Goal: Task Accomplishment & Management: Use online tool/utility

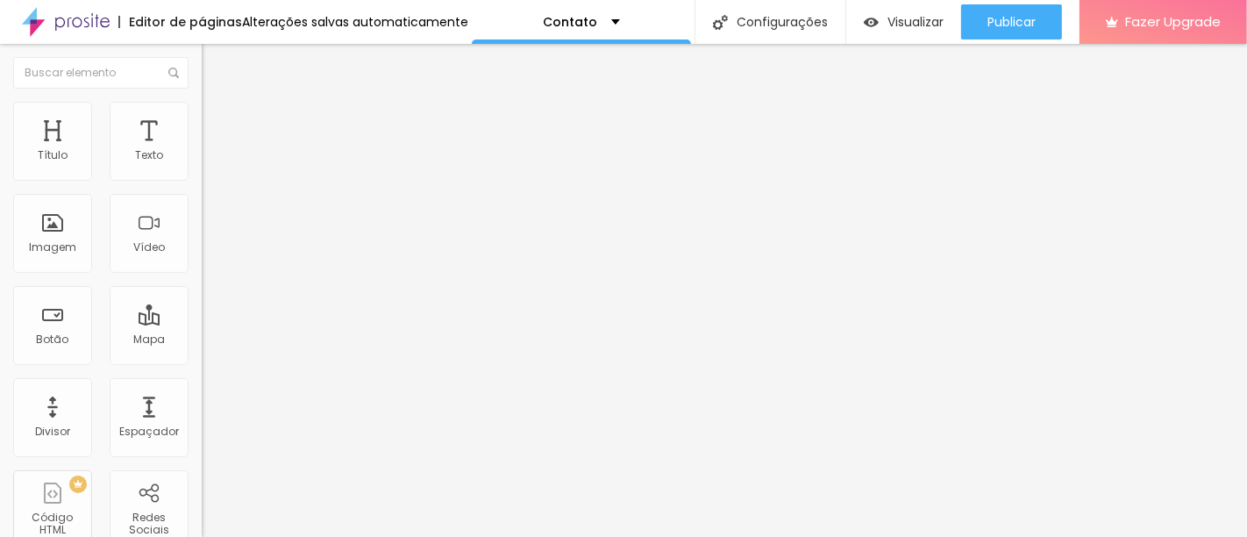
click at [202, 177] on div "Contato" at bounding box center [303, 162] width 202 height 30
click at [202, 111] on img at bounding box center [210, 110] width 16 height 16
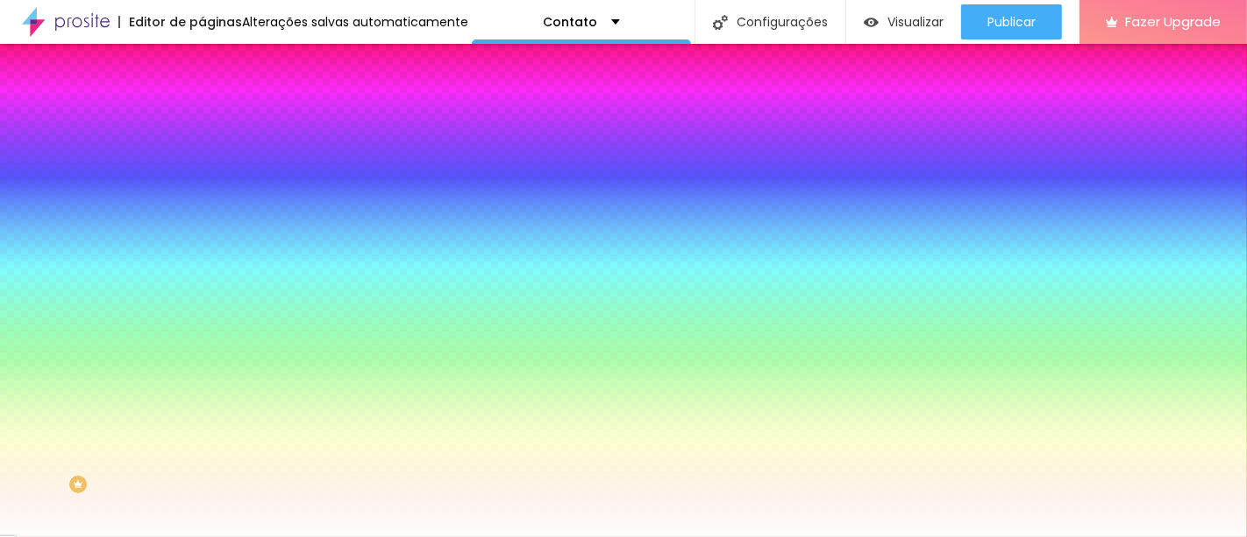
click at [209, 191] on icon "button" at bounding box center [211, 190] width 4 height 4
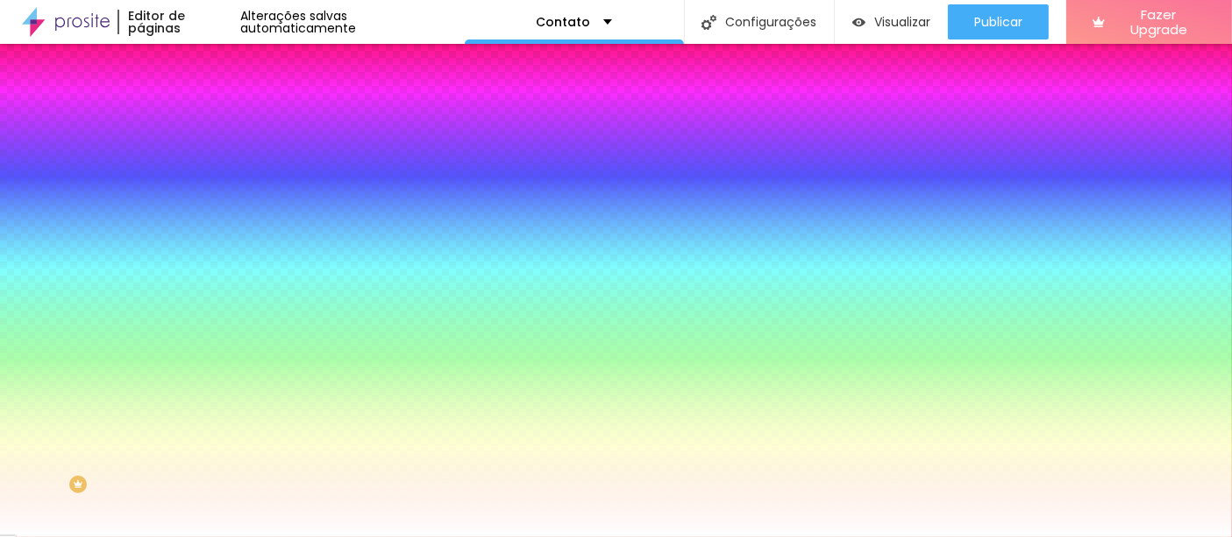
select select "Alice"
click at [541, 536] on div at bounding box center [616, 537] width 1232 height 0
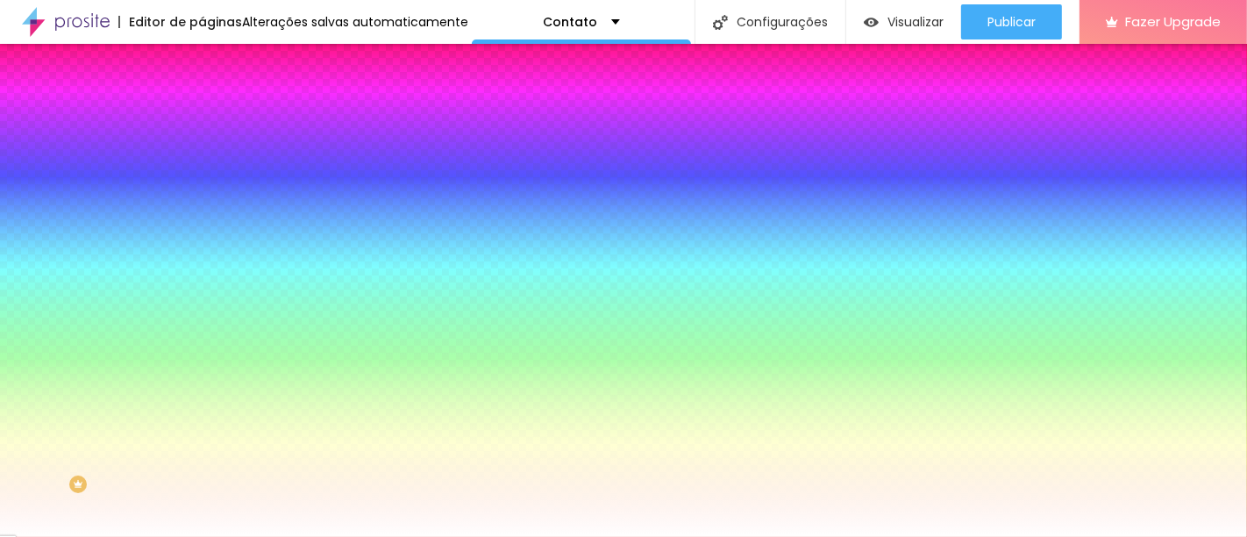
click at [202, 245] on button "button" at bounding box center [214, 235] width 25 height 18
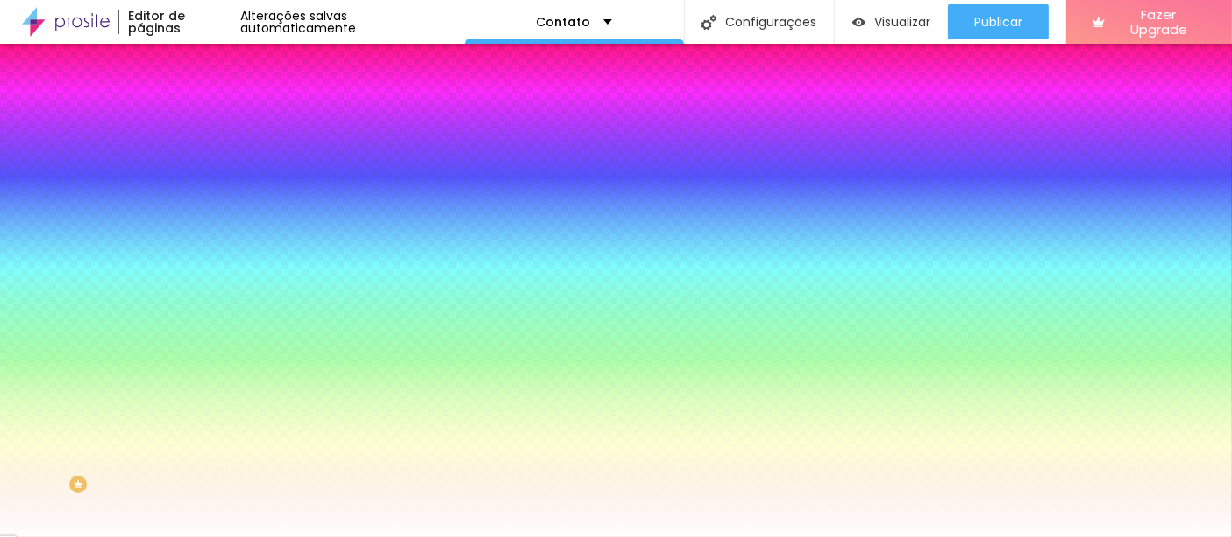
click at [114, 536] on div at bounding box center [616, 537] width 1232 height 0
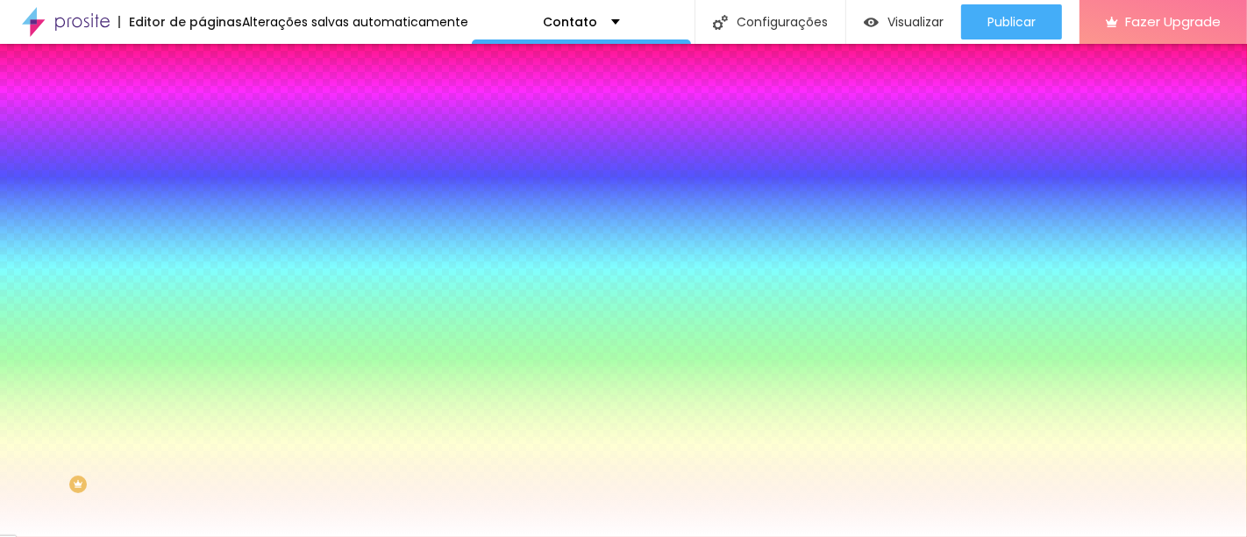
click at [202, 100] on img at bounding box center [210, 92] width 16 height 16
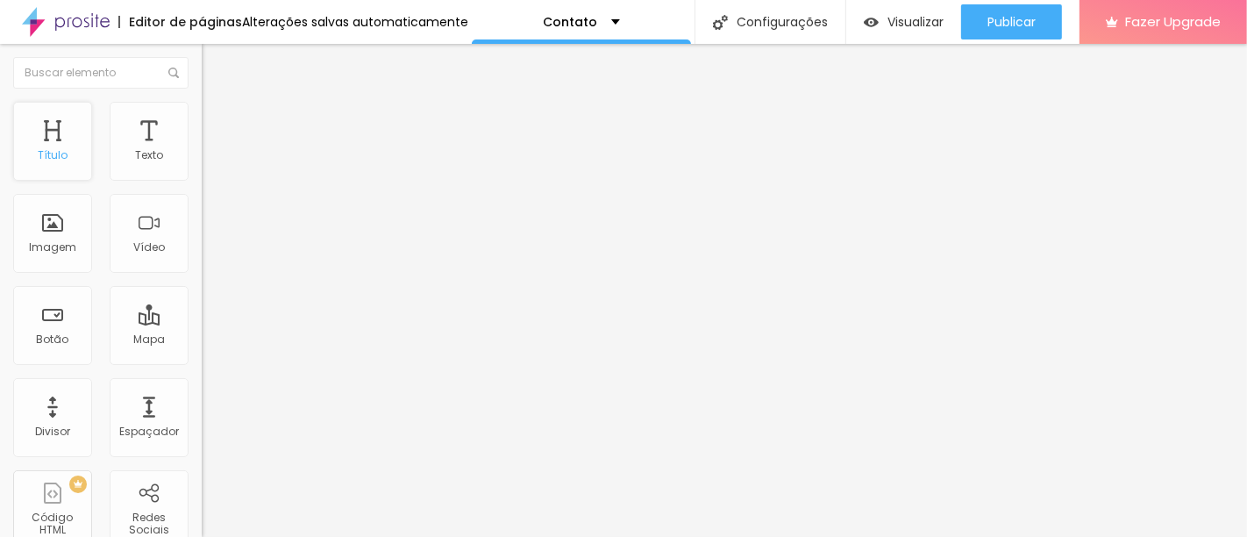
click at [45, 153] on div "Título" at bounding box center [53, 155] width 30 height 12
click at [51, 144] on div "Título" at bounding box center [52, 141] width 79 height 79
click at [150, 152] on div "Texto" at bounding box center [149, 141] width 79 height 79
click at [61, 237] on div "Imagem" at bounding box center [52, 233] width 79 height 79
click at [215, 68] on img "button" at bounding box center [222, 64] width 14 height 14
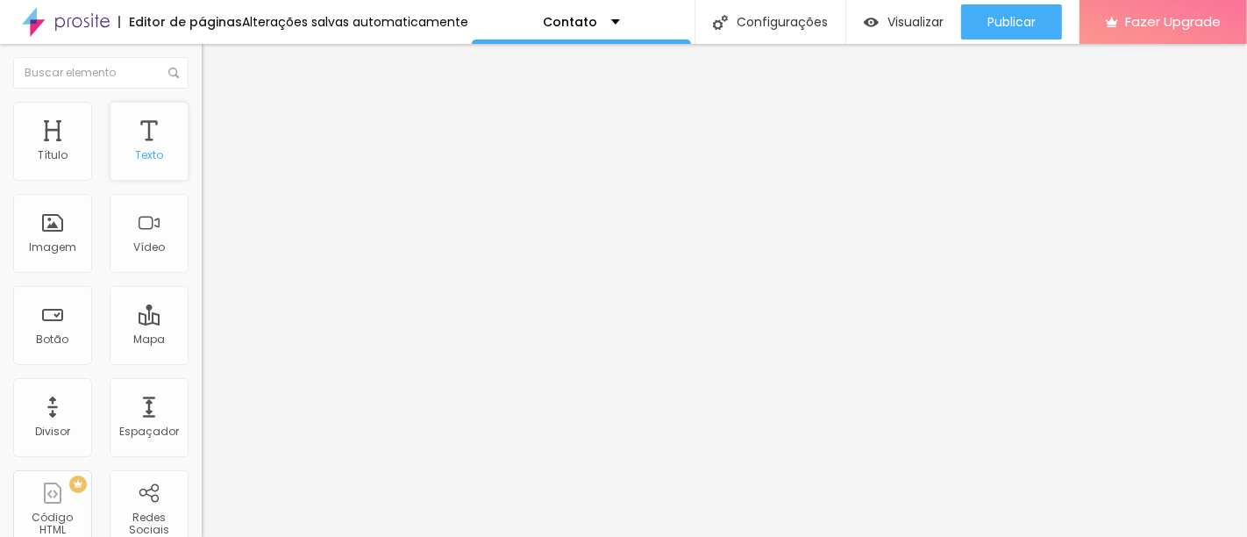
click at [141, 145] on div "Texto" at bounding box center [149, 141] width 79 height 79
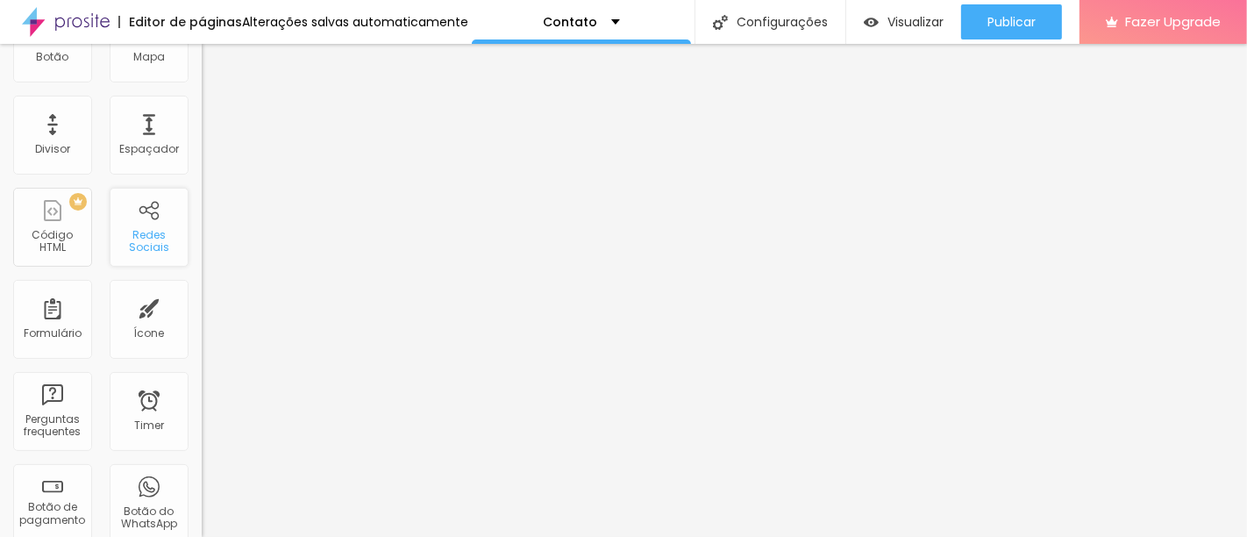
scroll to position [282, 0]
click at [135, 226] on div "Redes Sociais" at bounding box center [149, 228] width 79 height 79
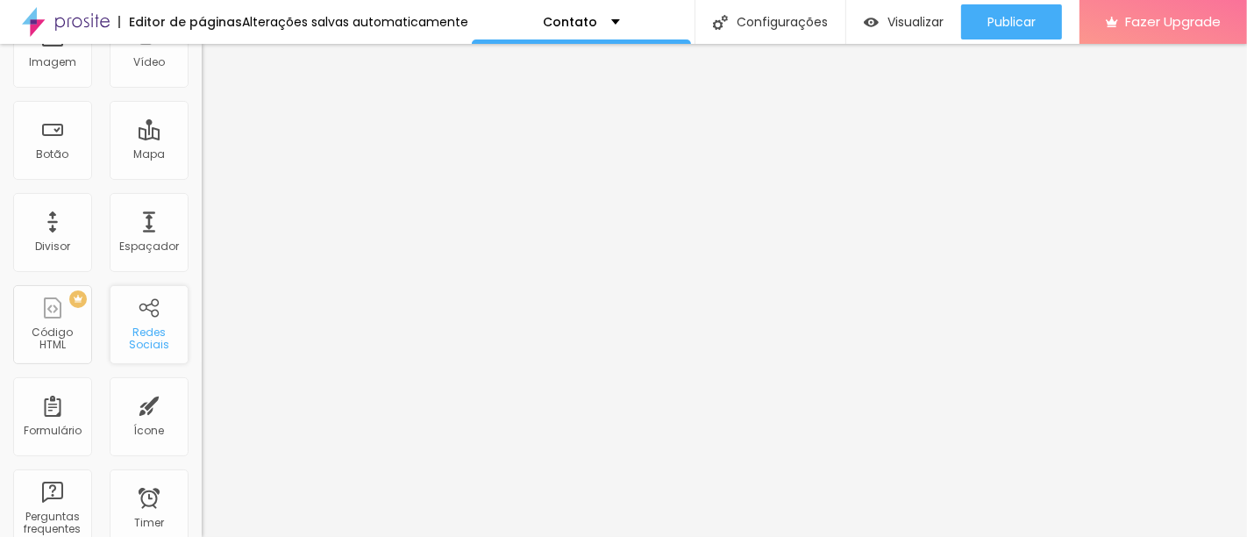
scroll to position [0, 0]
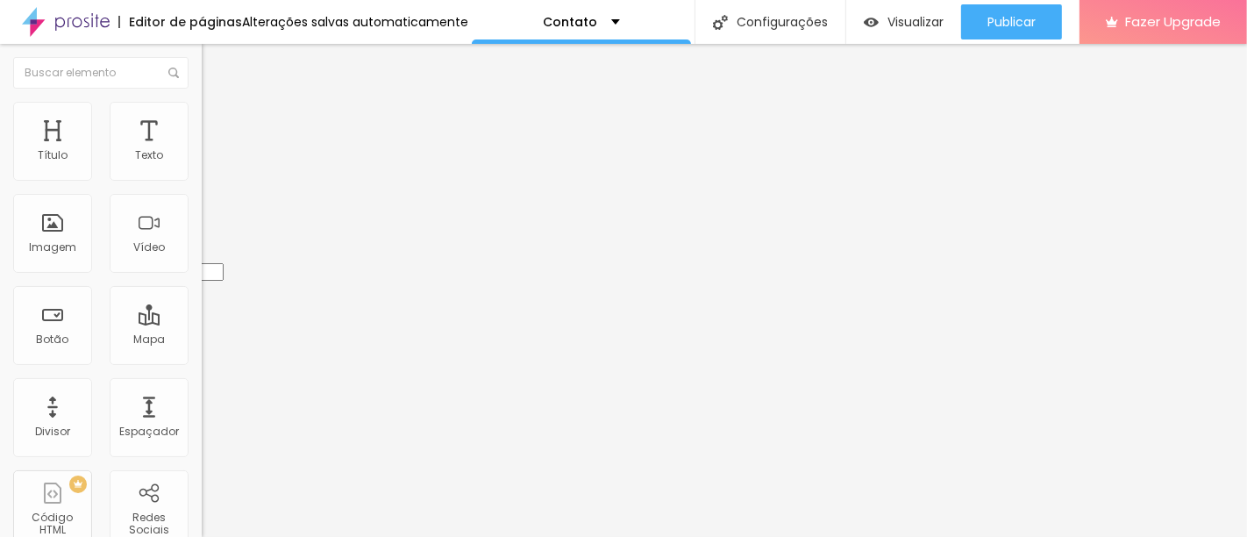
drag, startPoint x: 24, startPoint y: 203, endPoint x: 16, endPoint y: 168, distance: 36.8
click at [202, 168] on div "TikTok Rede social TikTok Endereço URL Abrir em uma nova aba Instagram Rede soc…" at bounding box center [303, 481] width 202 height 688
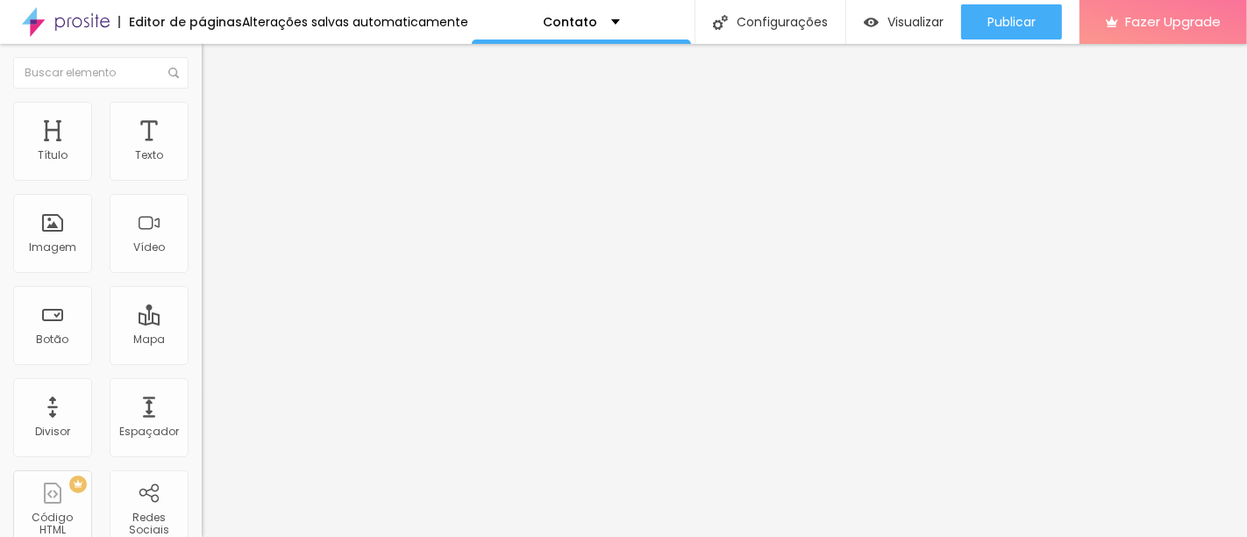
click at [202, 354] on div "Instagram" at bounding box center [303, 359] width 202 height 11
type input "[URL][DOMAIN_NAME]"
click at [202, 102] on img at bounding box center [210, 110] width 16 height 16
type input "11"
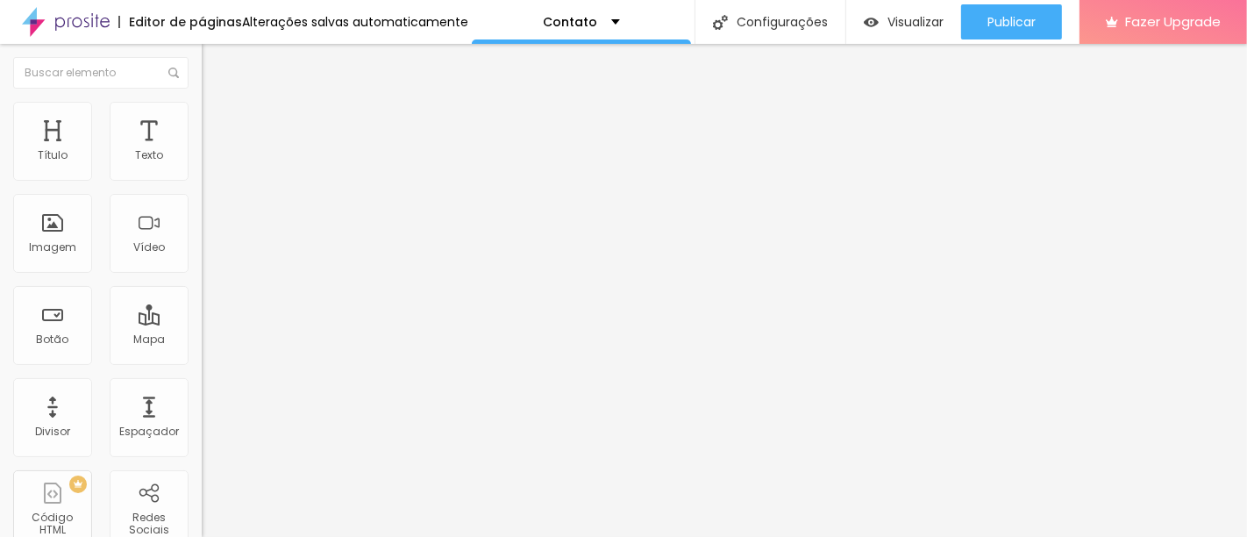
type input "11"
type input "12"
type input "13"
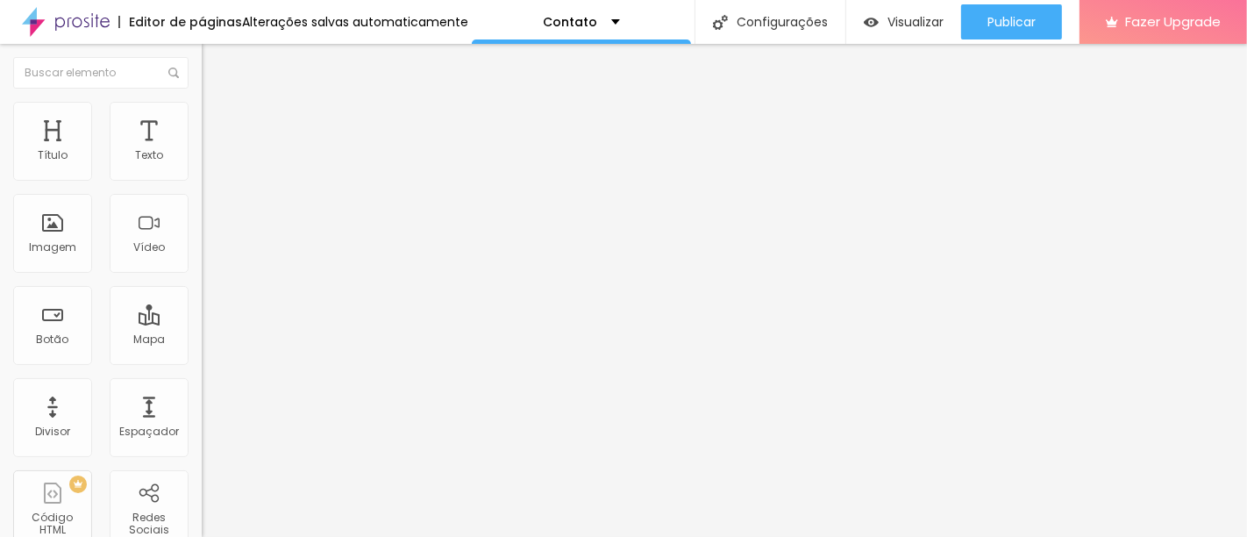
type input "14"
type input "15"
type input "17"
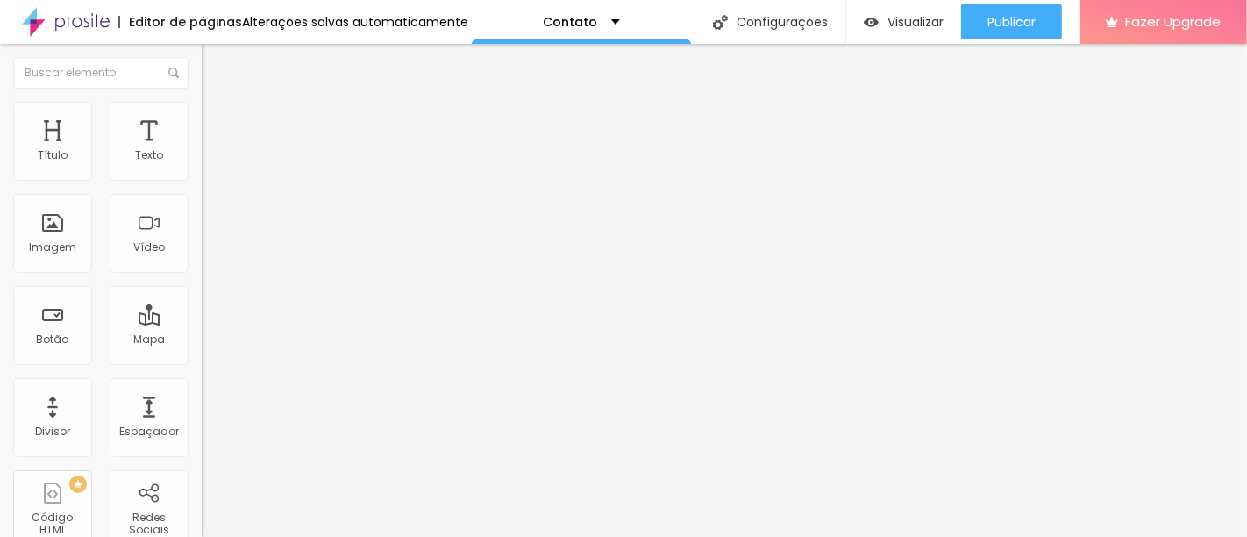
type input "17"
type input "18"
type input "19"
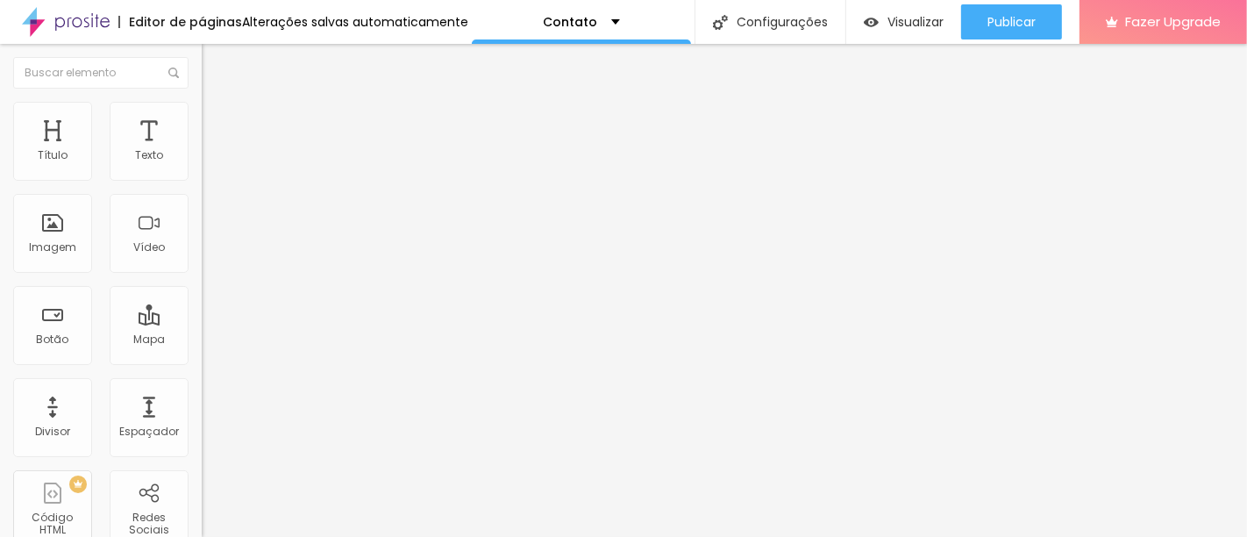
type input "20"
type input "21"
type input "20"
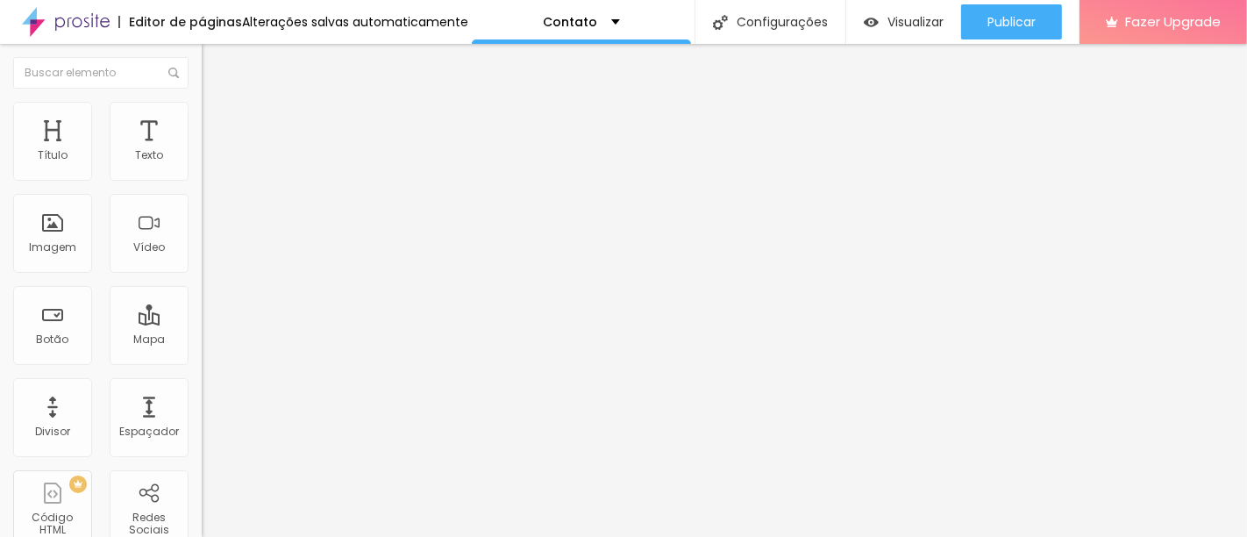
type input "20"
type input "19"
type input "18"
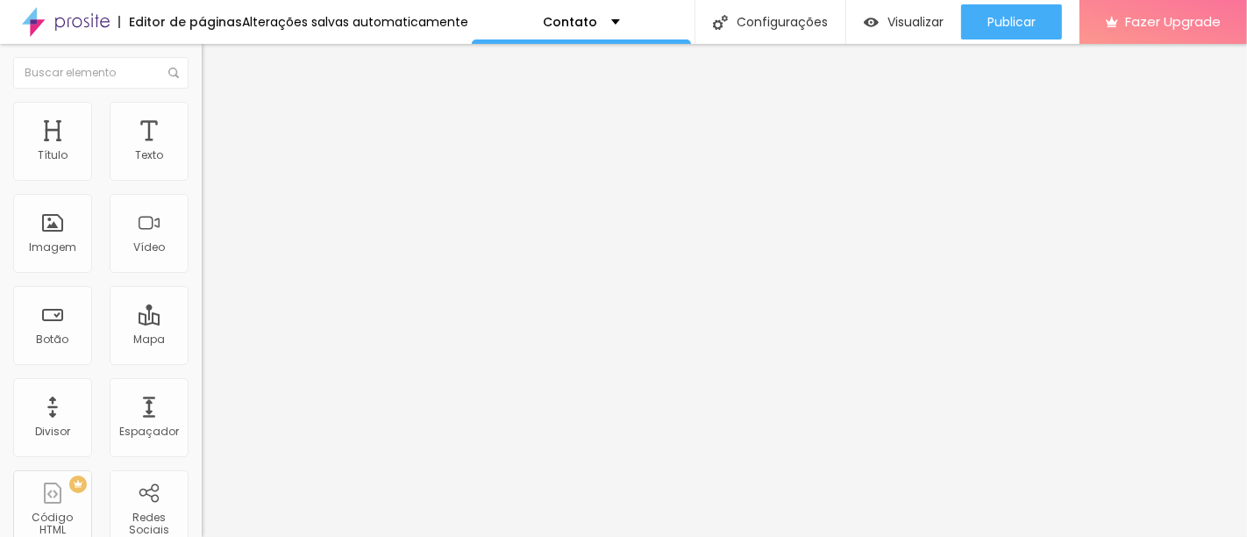
type input "17"
type input "16"
type input "15"
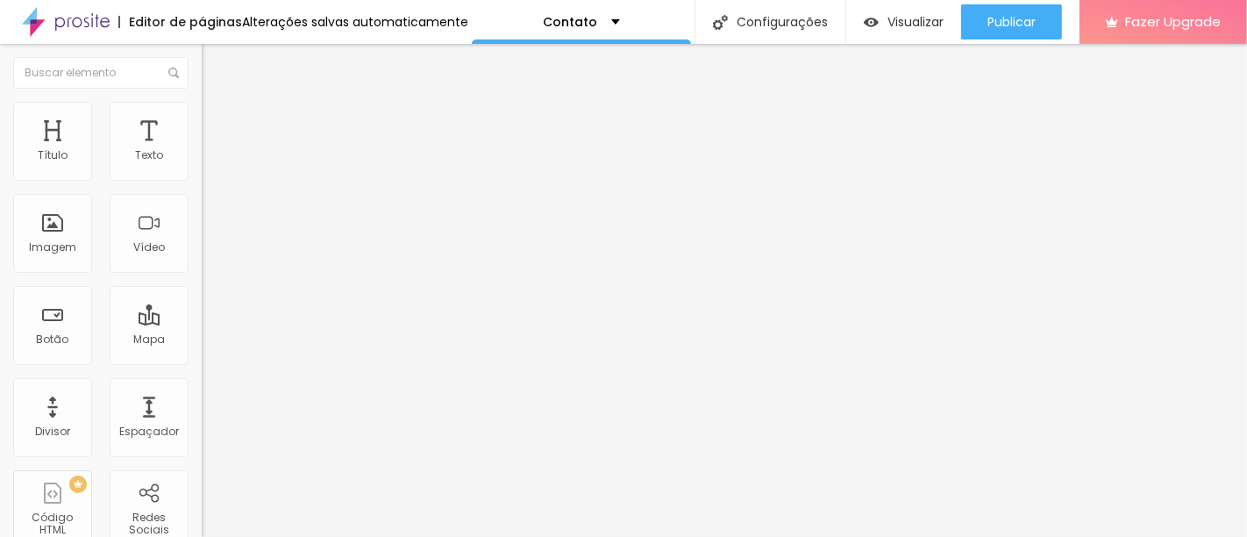
type input "15"
type input "14"
type input "13"
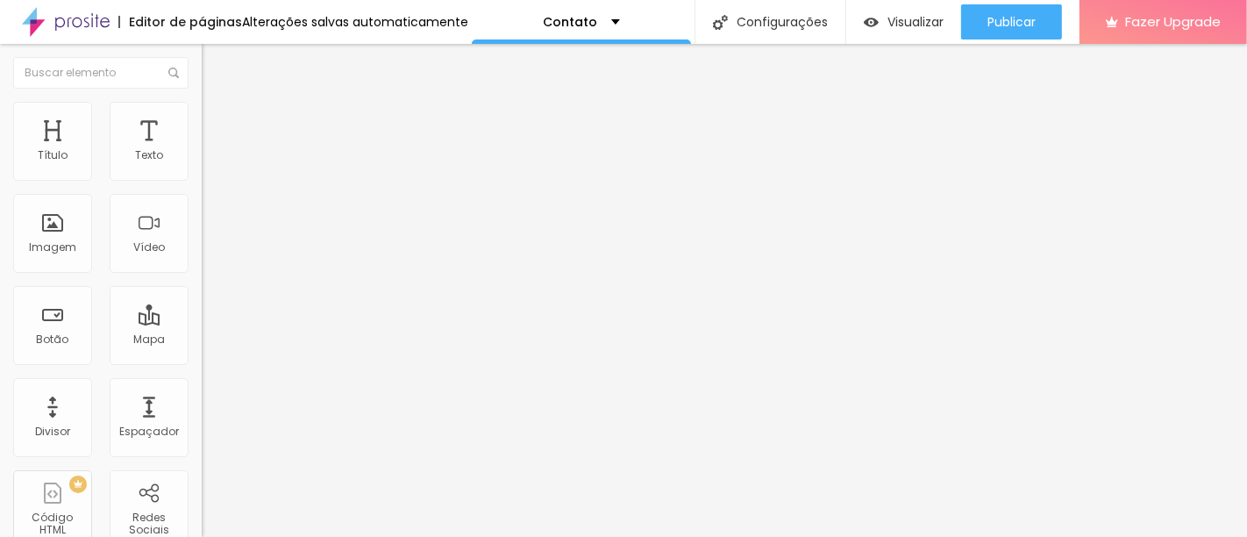
type input "12"
type input "11"
type input "10"
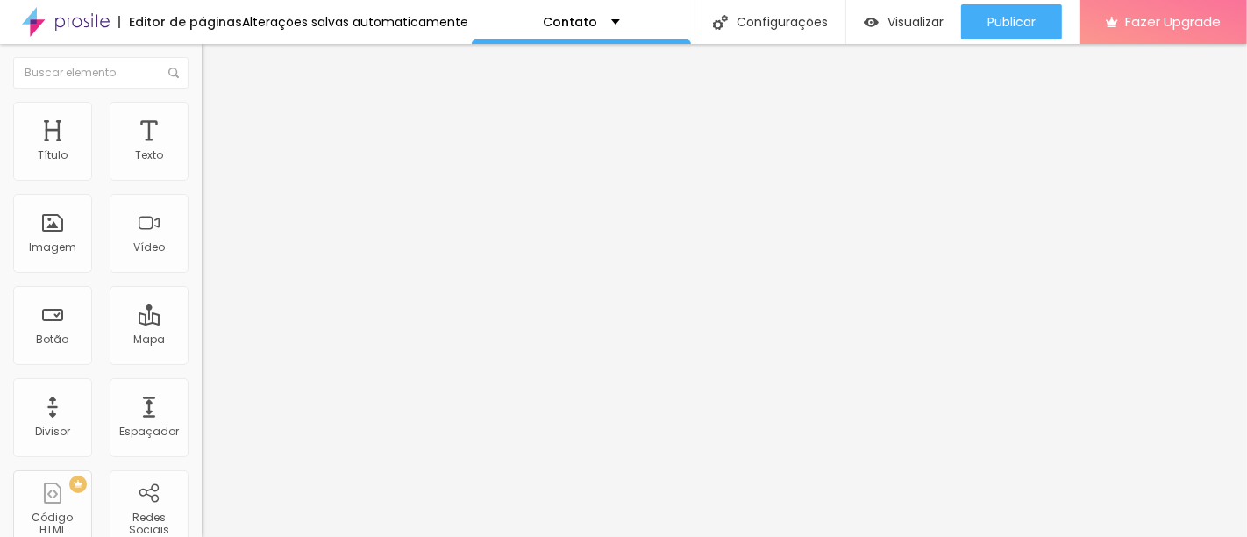
type input "10"
type input "9"
type input "8"
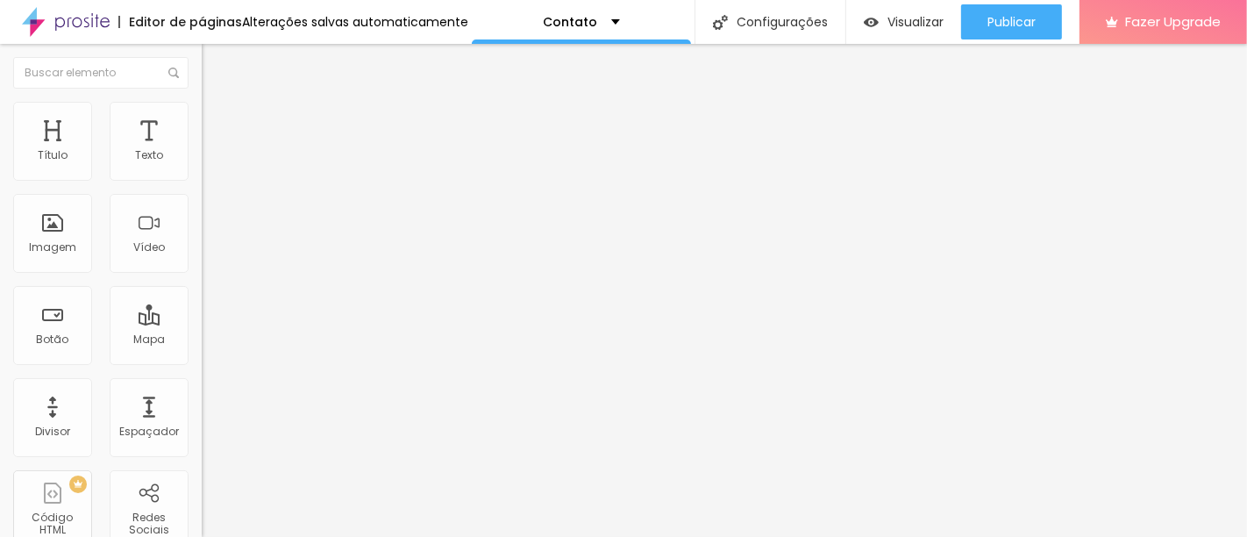
type input "9"
type input "10"
type input "11"
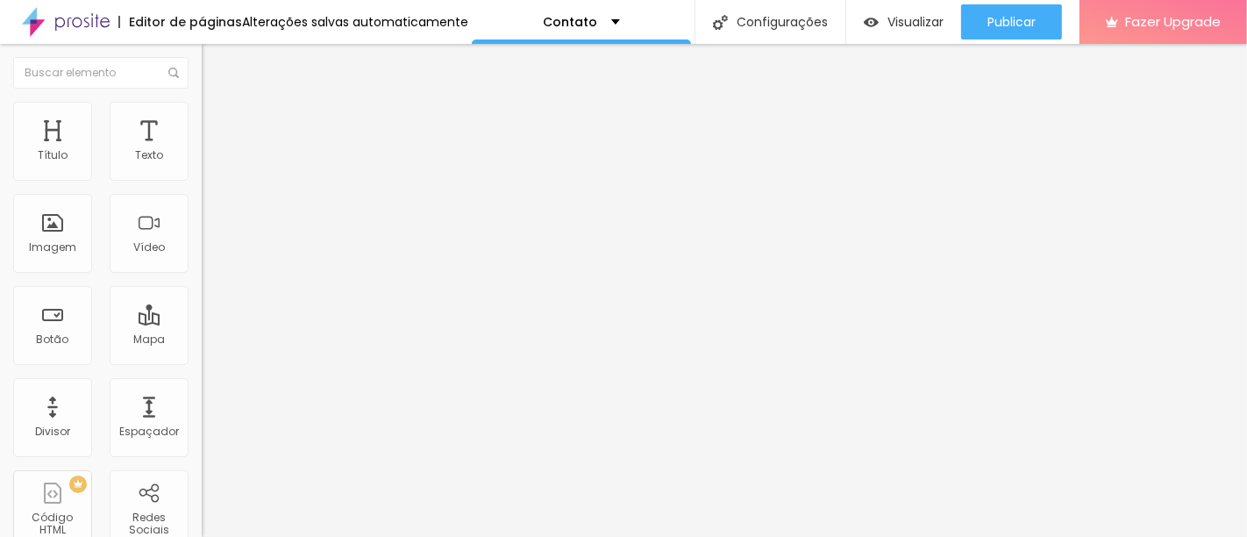
type input "11"
type input "12"
type input "11"
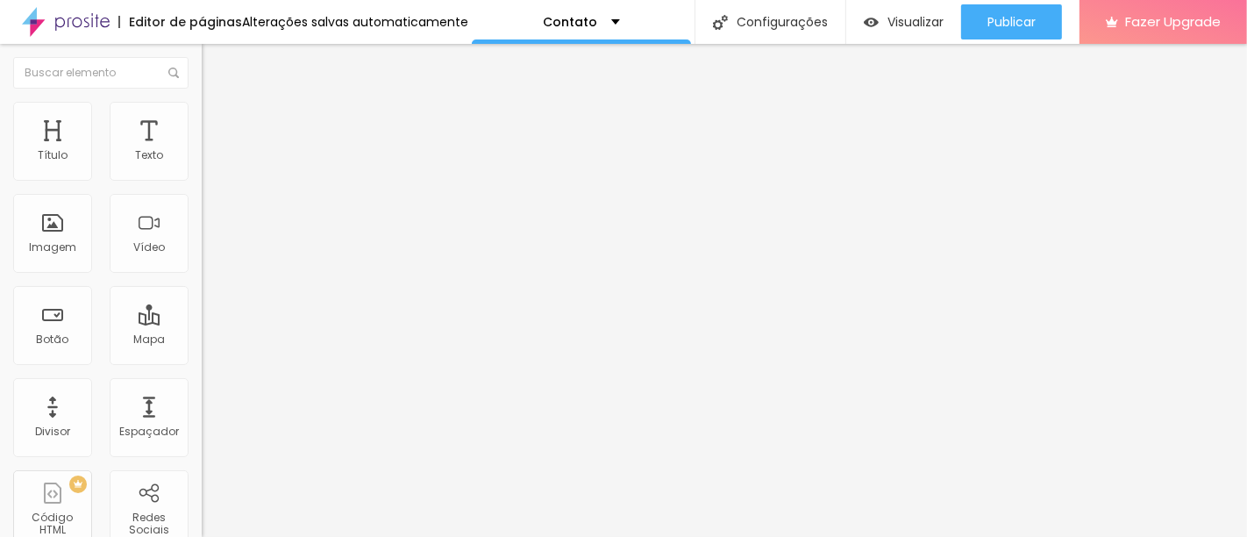
type input "10"
click at [202, 225] on input "range" at bounding box center [258, 217] width 113 height 14
click at [202, 119] on li "Avançado" at bounding box center [303, 128] width 202 height 18
click at [202, 100] on img at bounding box center [210, 92] width 16 height 16
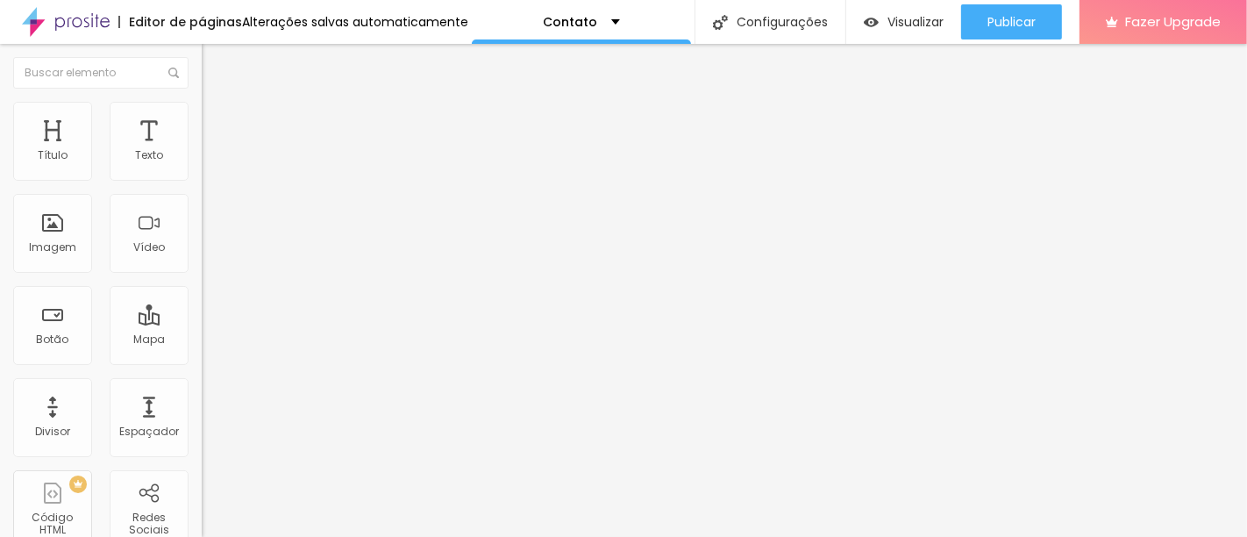
click at [202, 354] on div "Instagram" at bounding box center [303, 359] width 202 height 11
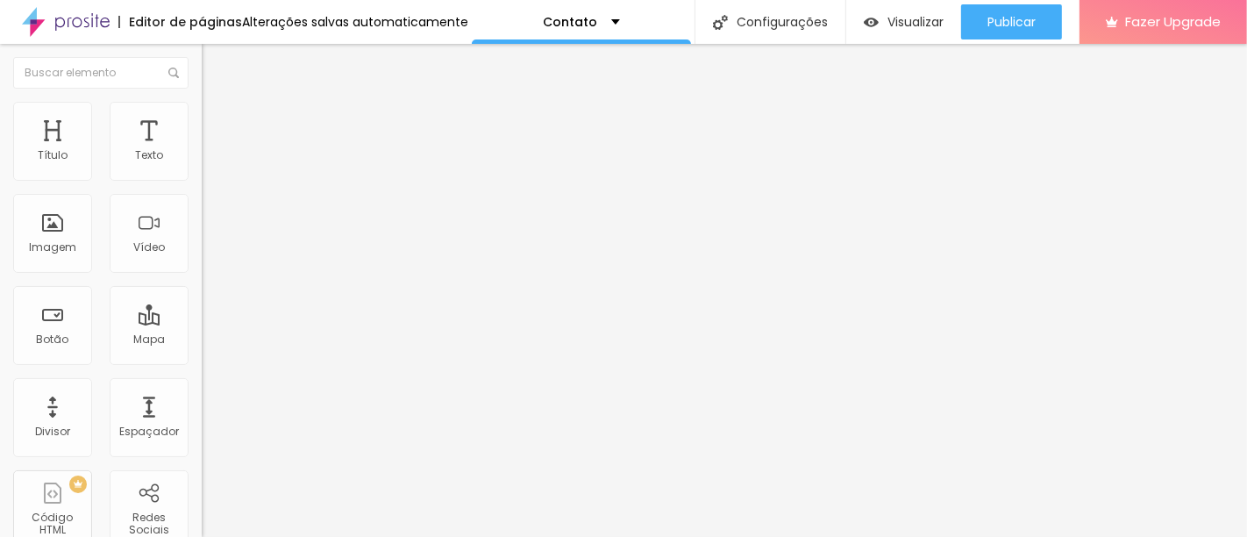
drag, startPoint x: 158, startPoint y: 287, endPoint x: 0, endPoint y: 267, distance: 159.0
click at [202, 267] on div "Instagram Rede social Instagram Endereço URL [URL][DOMAIN_NAME] Abrir em uma no…" at bounding box center [303, 508] width 202 height 743
paste input "[DOMAIN_NAME][URL]"
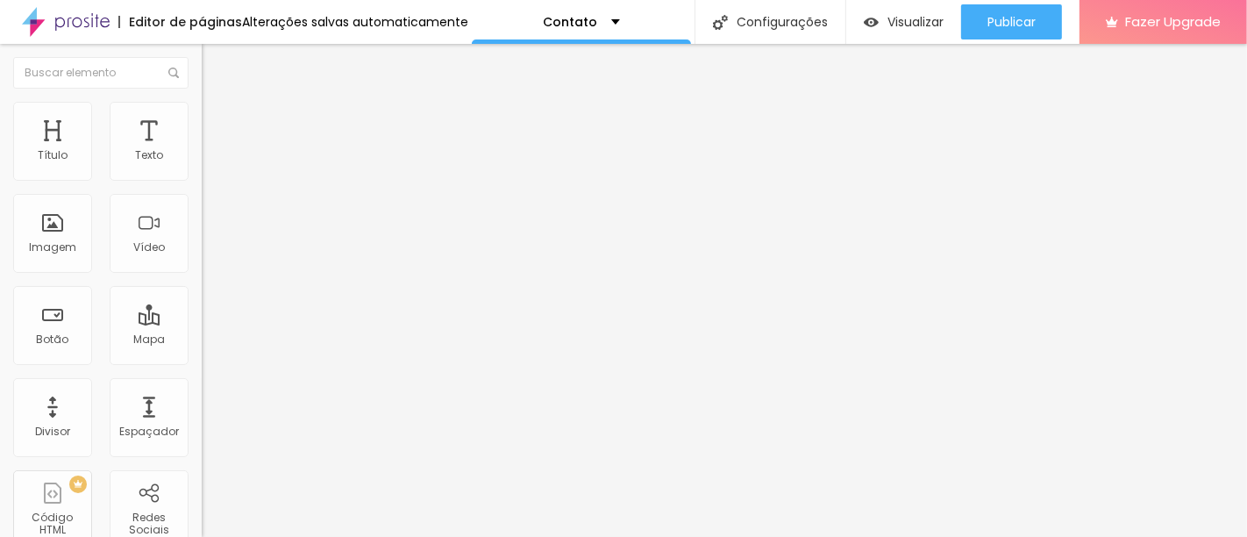
type input "[URL][DOMAIN_NAME]"
click at [202, 151] on span "Adicionar imagem" at bounding box center [258, 143] width 113 height 15
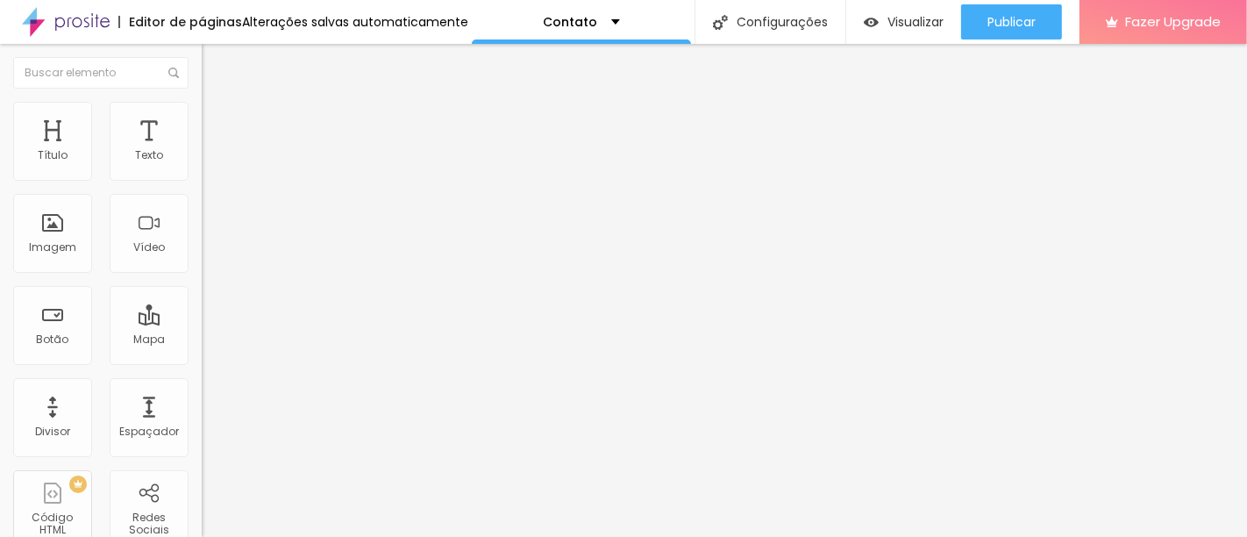
click at [202, 111] on img at bounding box center [210, 110] width 16 height 16
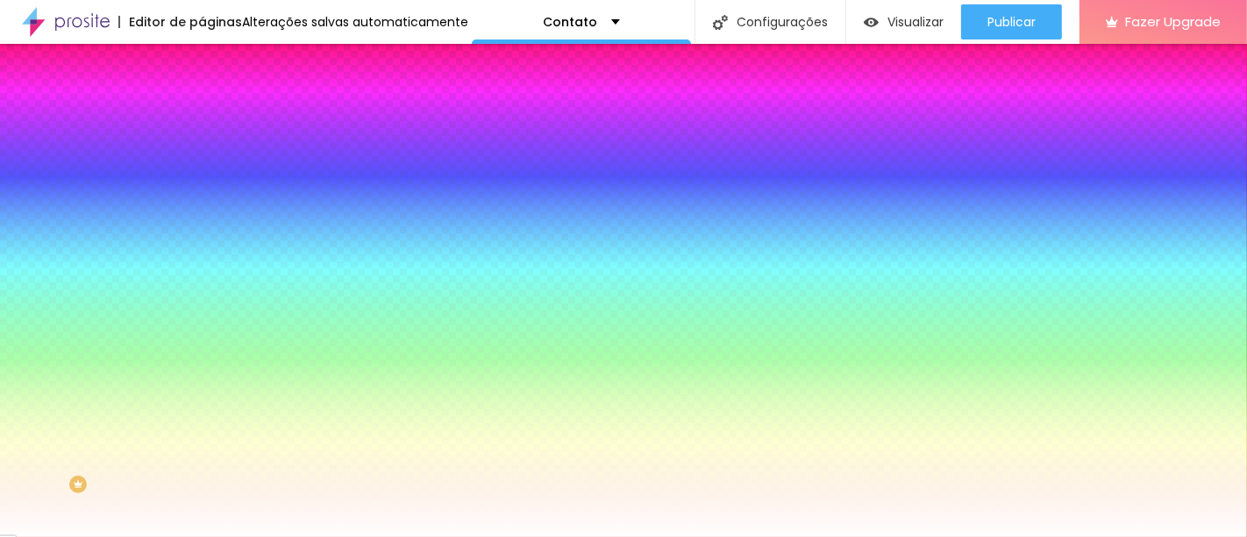
click at [209, 191] on icon "button" at bounding box center [214, 186] width 11 height 11
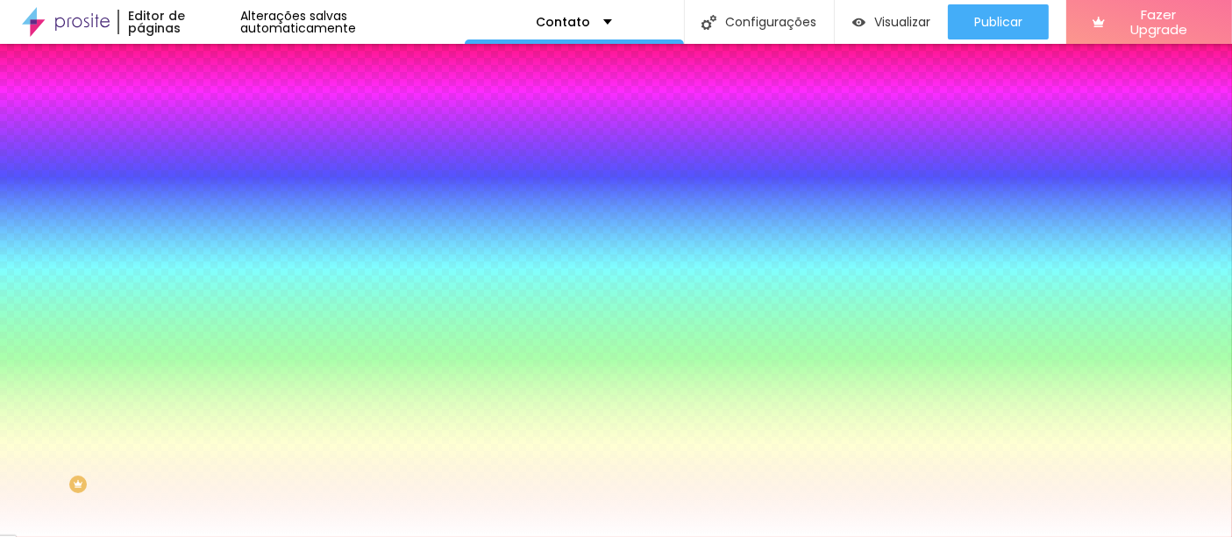
select select "CinzelDecorative-Black"
click at [538, 536] on div at bounding box center [616, 537] width 1232 height 0
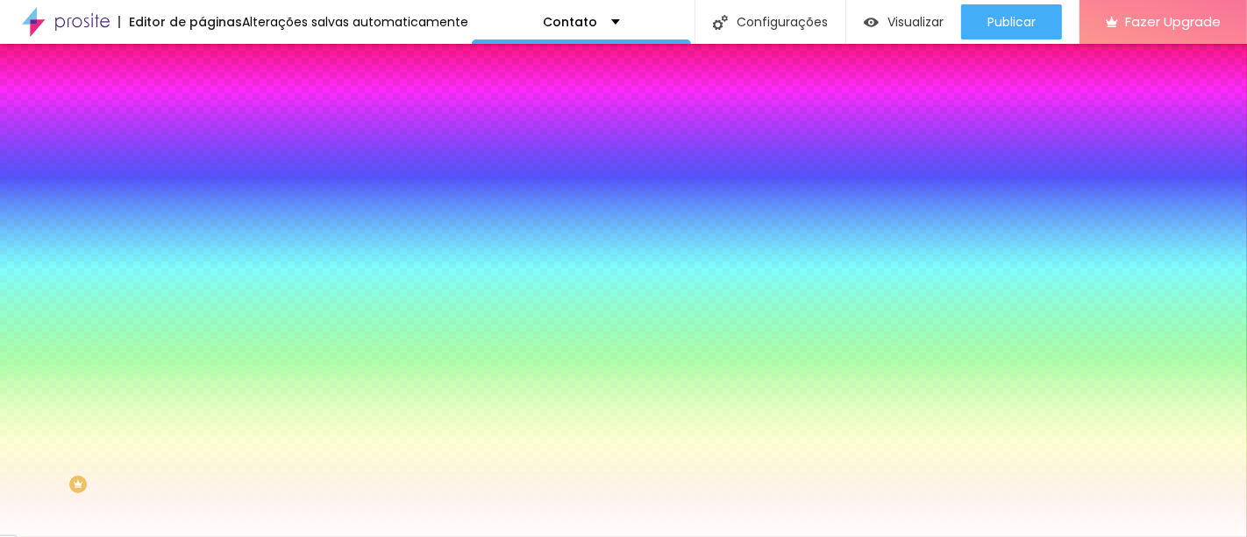
click at [202, 196] on button "button" at bounding box center [214, 187] width 25 height 18
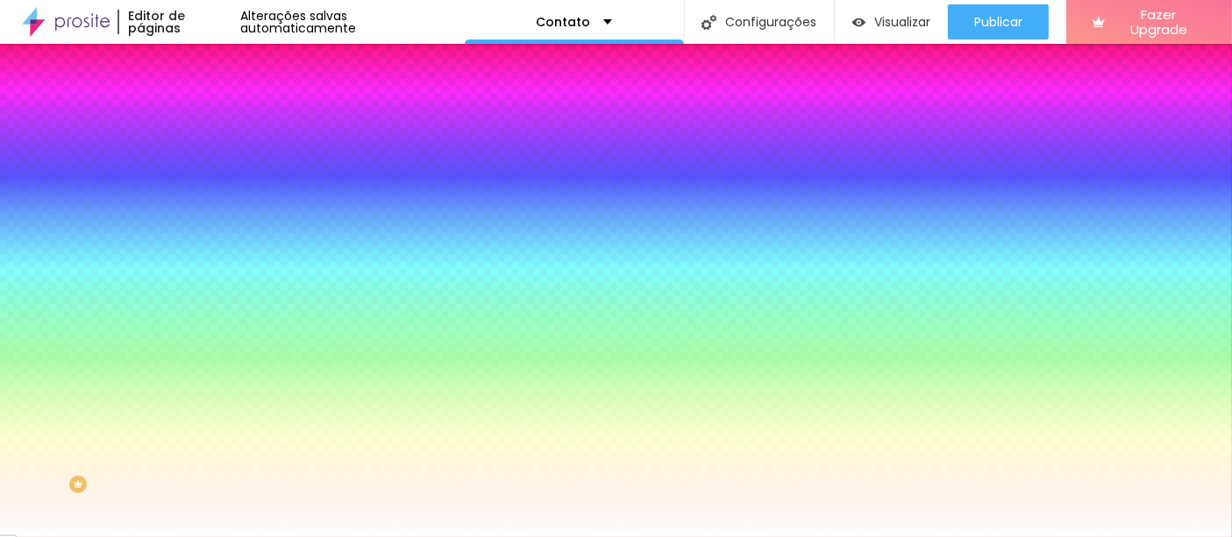
type input "0.1"
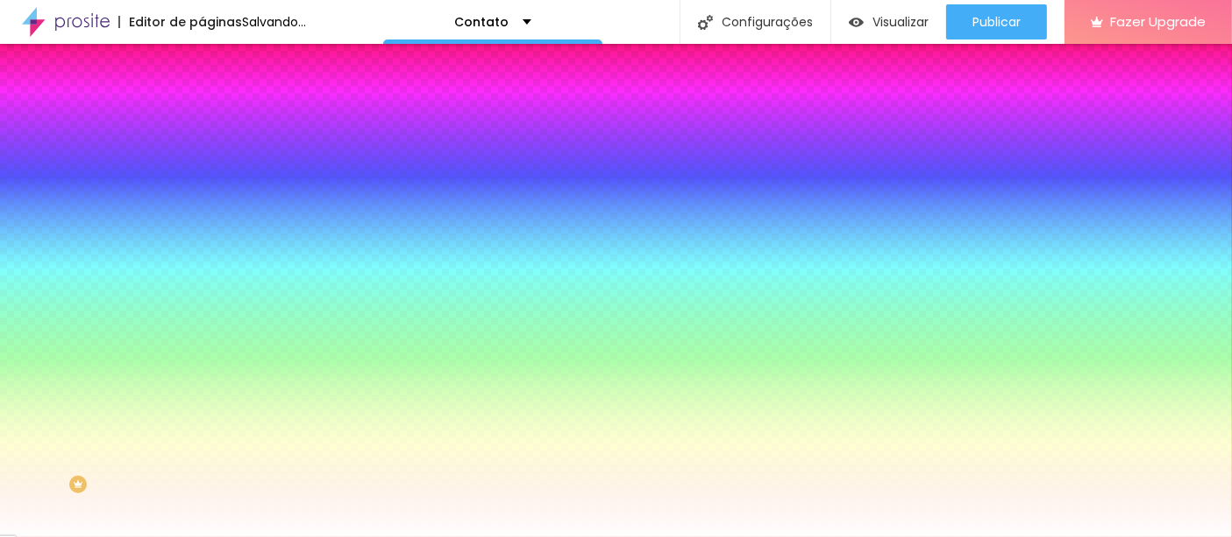
type input "0.1"
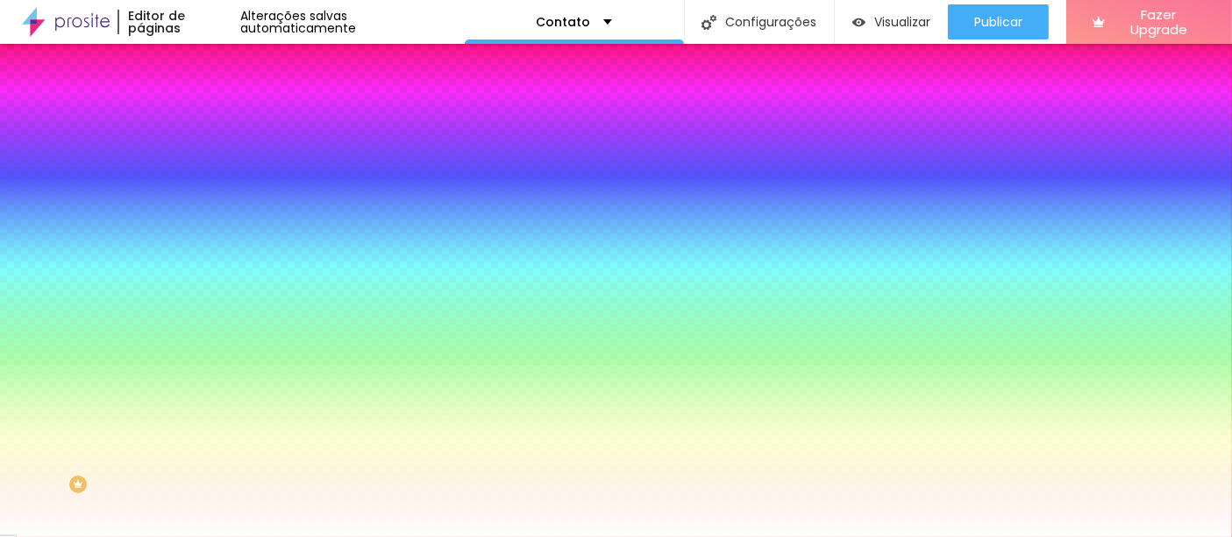
select select "Comfortaa-Light"
click at [487, 536] on div at bounding box center [616, 537] width 1232 height 0
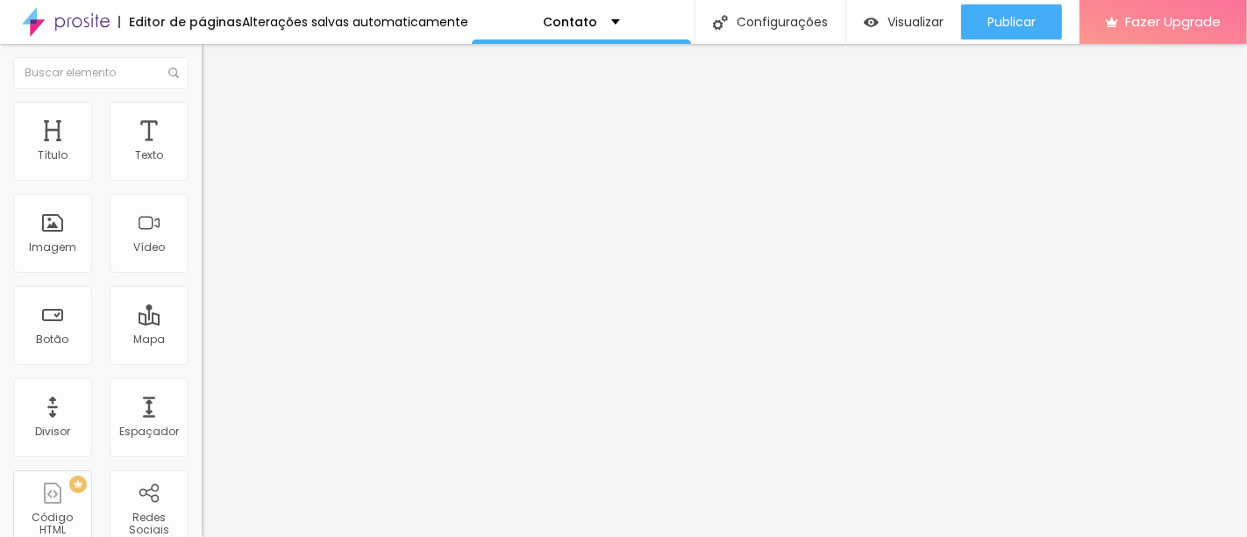
type input "1"
type input "3"
type input "4"
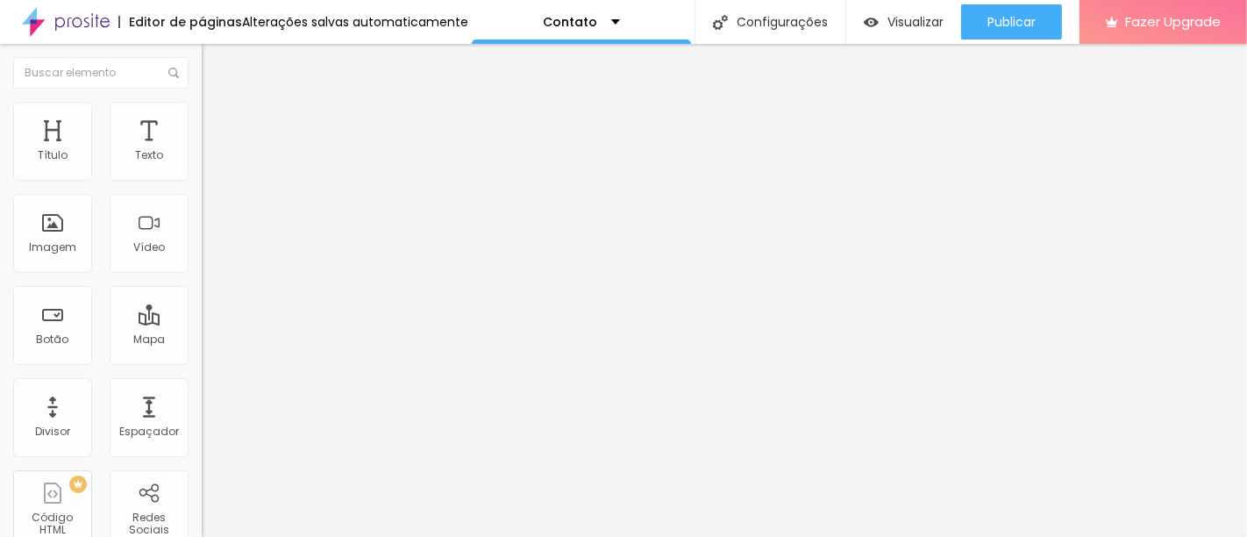
type input "4"
type input "5"
type input "6"
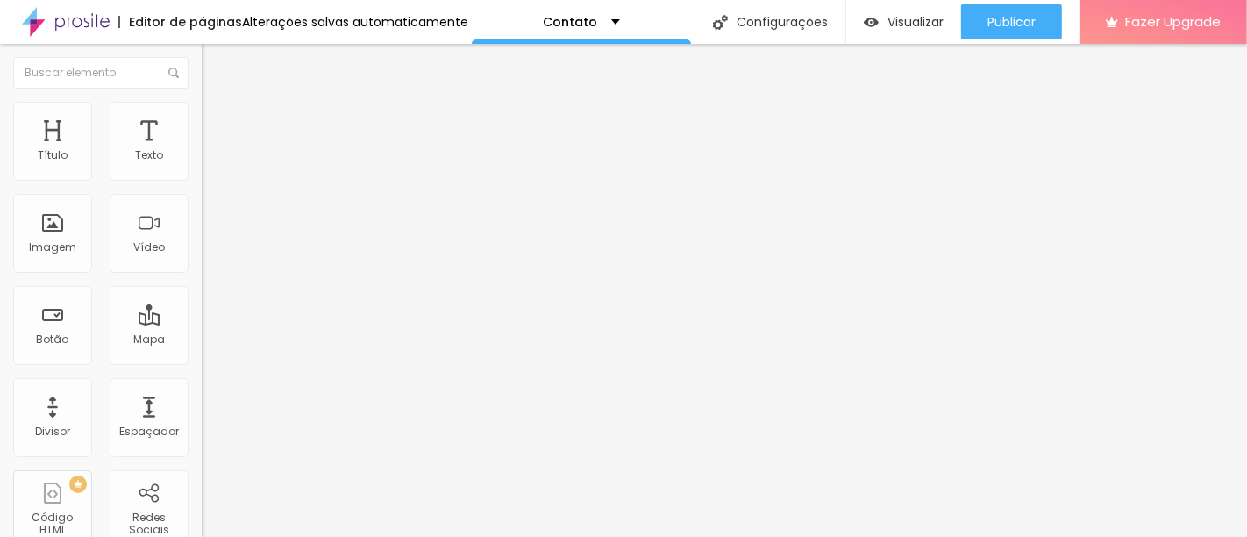
type input "7"
type input "6"
type input "4"
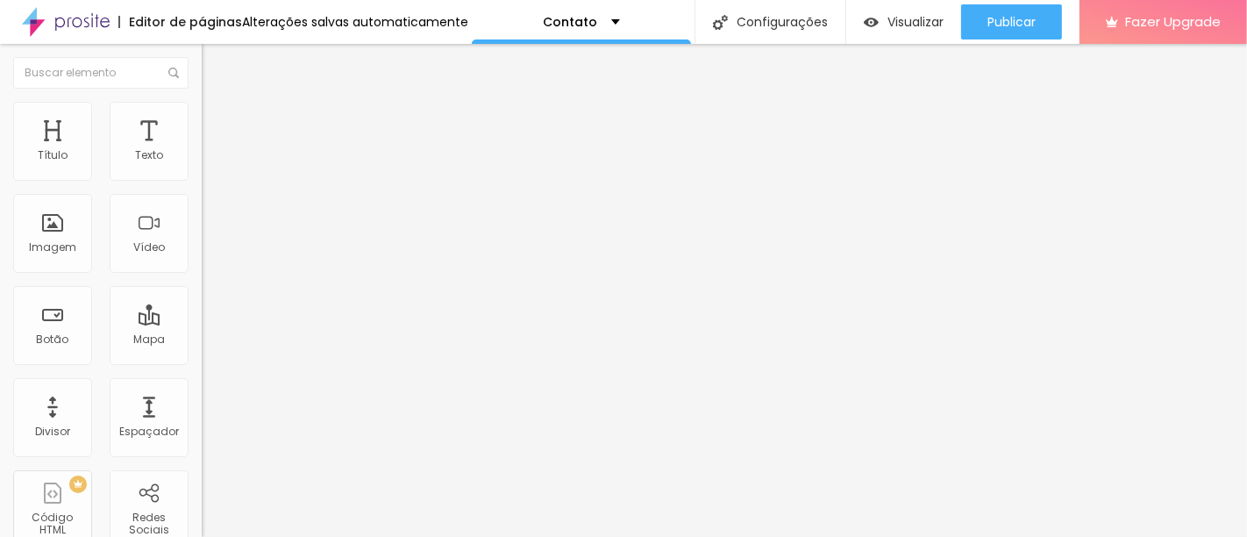
type input "4"
type input "2"
type input "1"
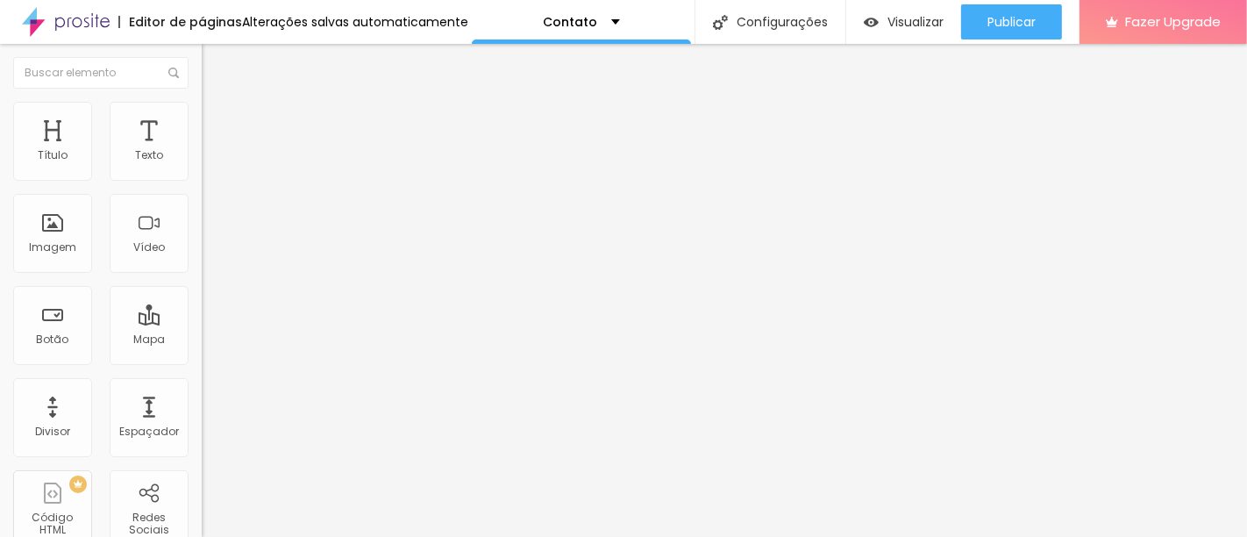
type input "0"
drag, startPoint x: 41, startPoint y: 467, endPoint x: 0, endPoint y: 453, distance: 43.3
type input "26"
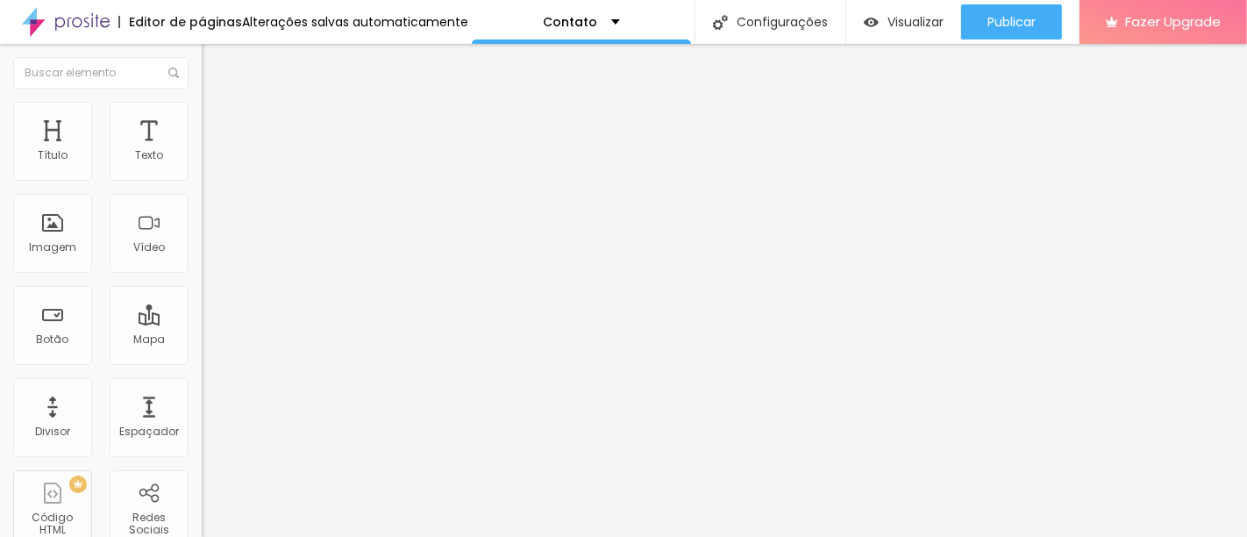
type input "26"
type input "25"
type input "24"
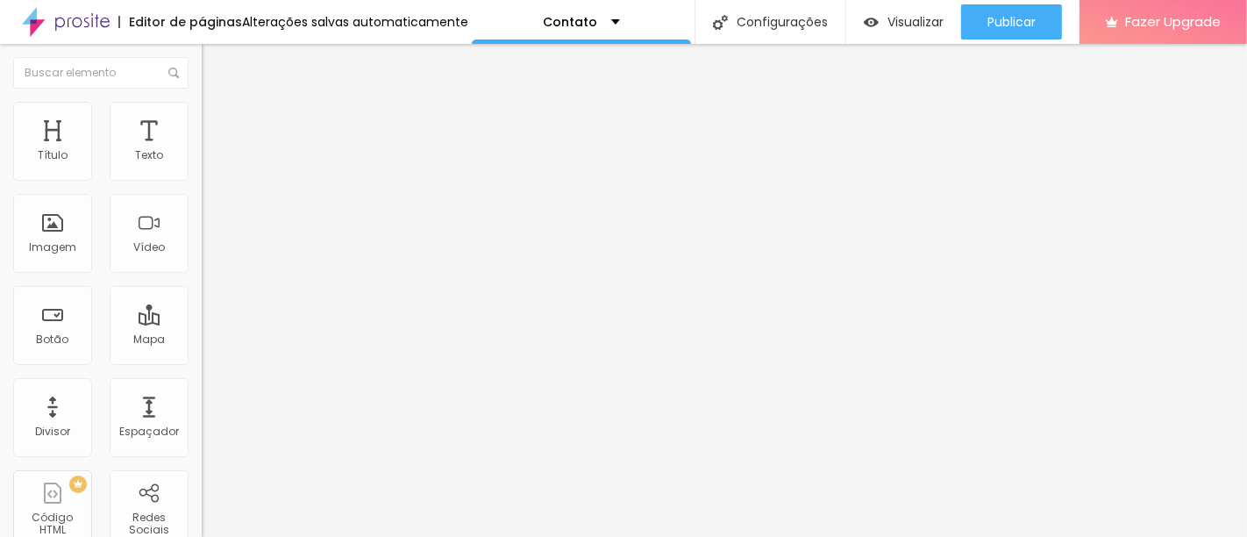
type input "25"
type input "26"
type input "27"
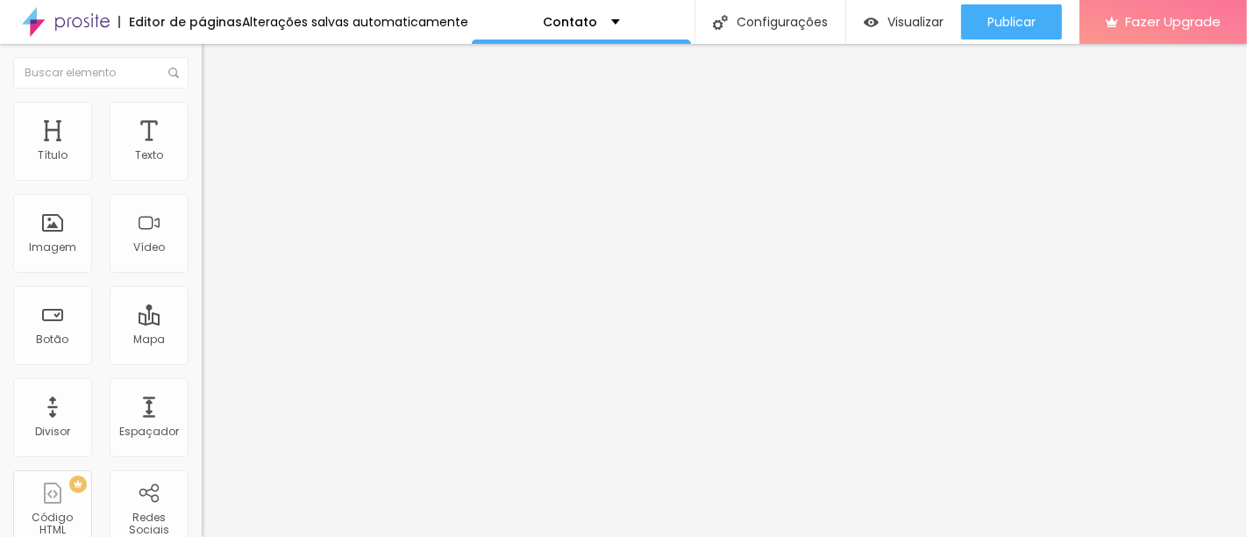
type input "27"
type input "28"
type input "29"
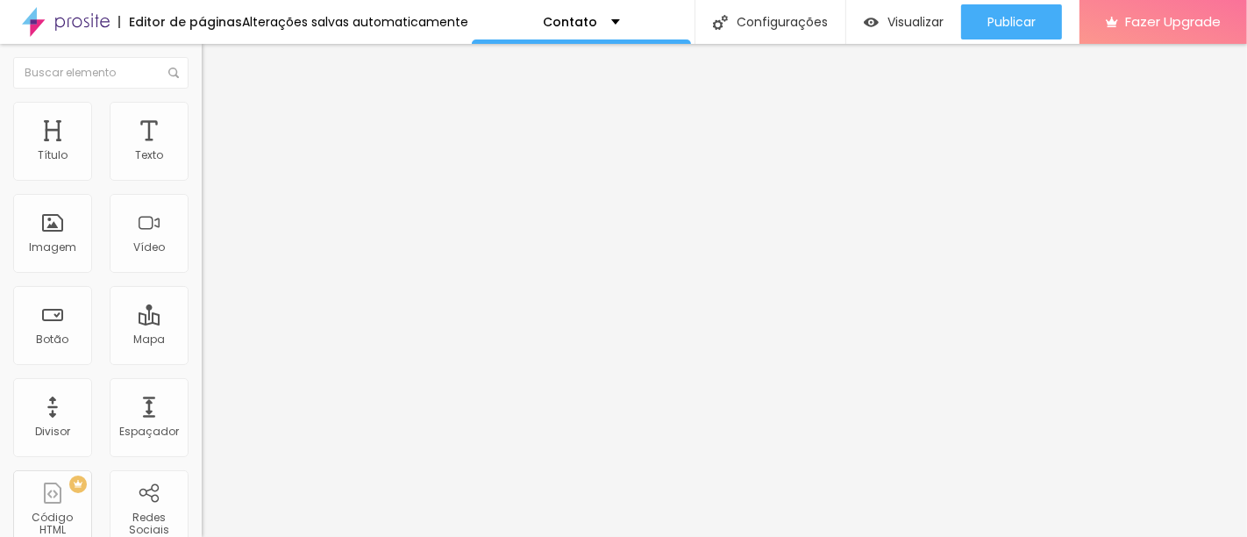
type input "30"
type input "31"
type input "30"
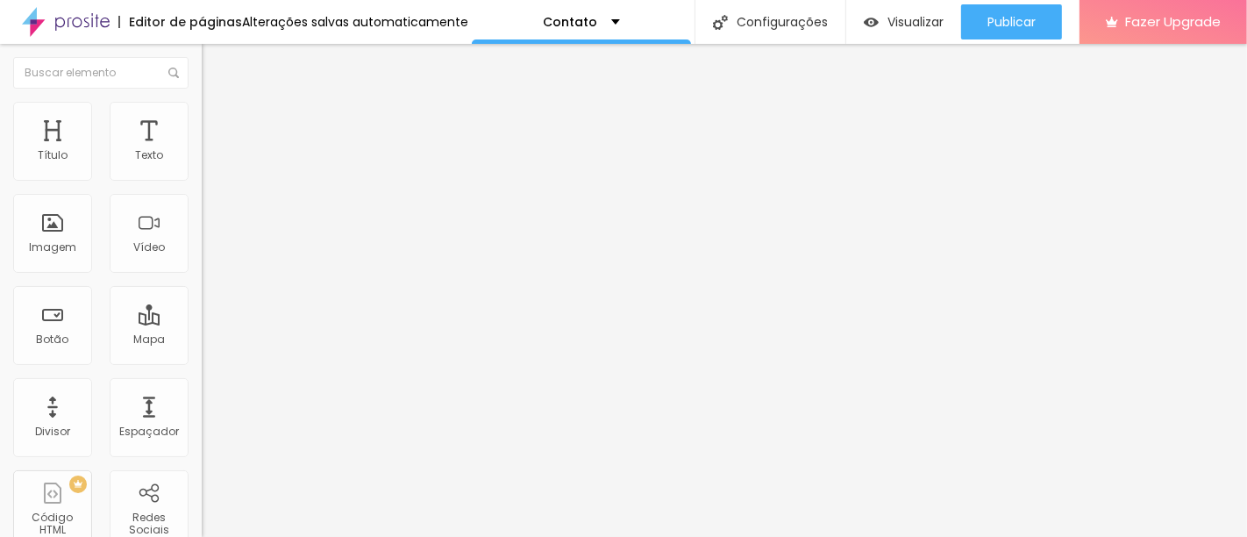
type input "30"
type input "29"
type input "30"
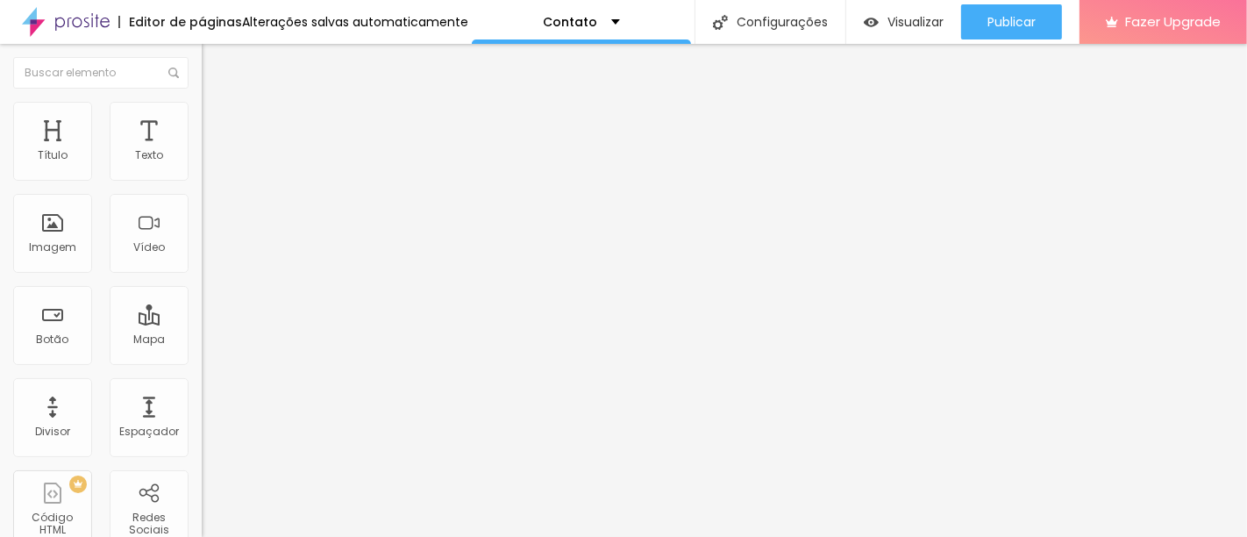
type input "31"
type input "30"
click at [202, 414] on input "range" at bounding box center [258, 421] width 113 height 14
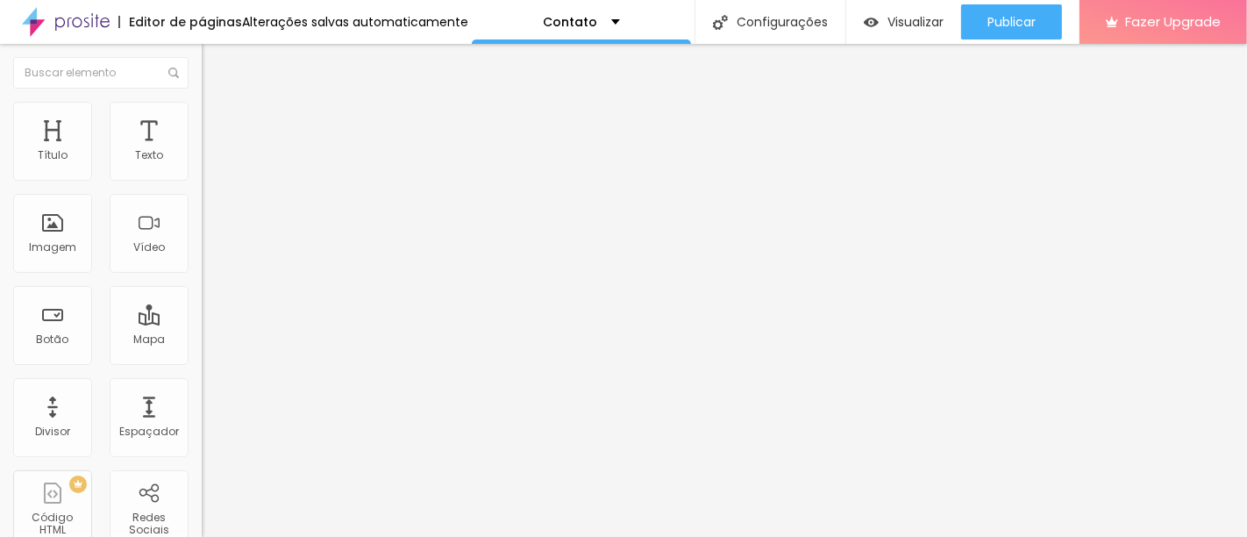
click at [202, 166] on span "Titulo 2" at bounding box center [230, 155] width 57 height 22
click at [202, 182] on span "Titulo 3" at bounding box center [226, 171] width 49 height 20
click at [202, 195] on span "Titulo 4" at bounding box center [225, 187] width 46 height 15
click at [606, 12] on div "Contato" at bounding box center [581, 22] width 219 height 44
click at [911, 15] on span "Visualizar" at bounding box center [916, 22] width 56 height 14
